Goal: Information Seeking & Learning: Learn about a topic

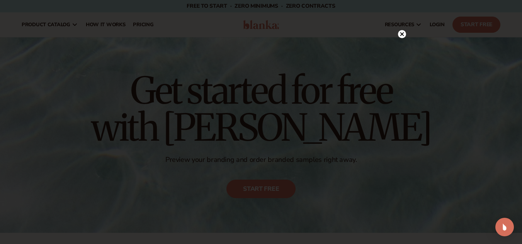
click at [398, 33] on circle at bounding box center [402, 34] width 8 height 8
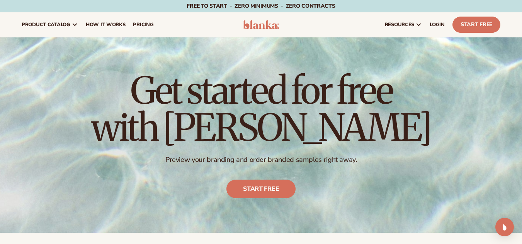
click at [198, 27] on nav "product catalog Private label products The Lab by [PERSON_NAME]" at bounding box center [126, 24] width 217 height 25
